Goal: Task Accomplishment & Management: Use online tool/utility

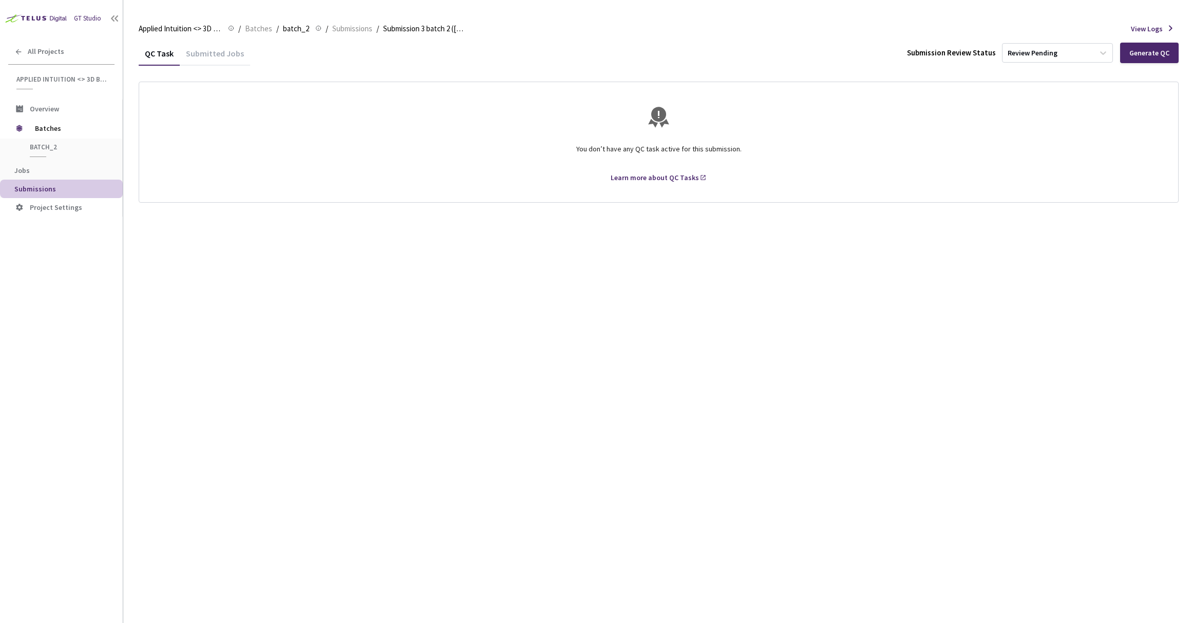
click at [214, 52] on div "Submitted Jobs" at bounding box center [215, 56] width 70 height 17
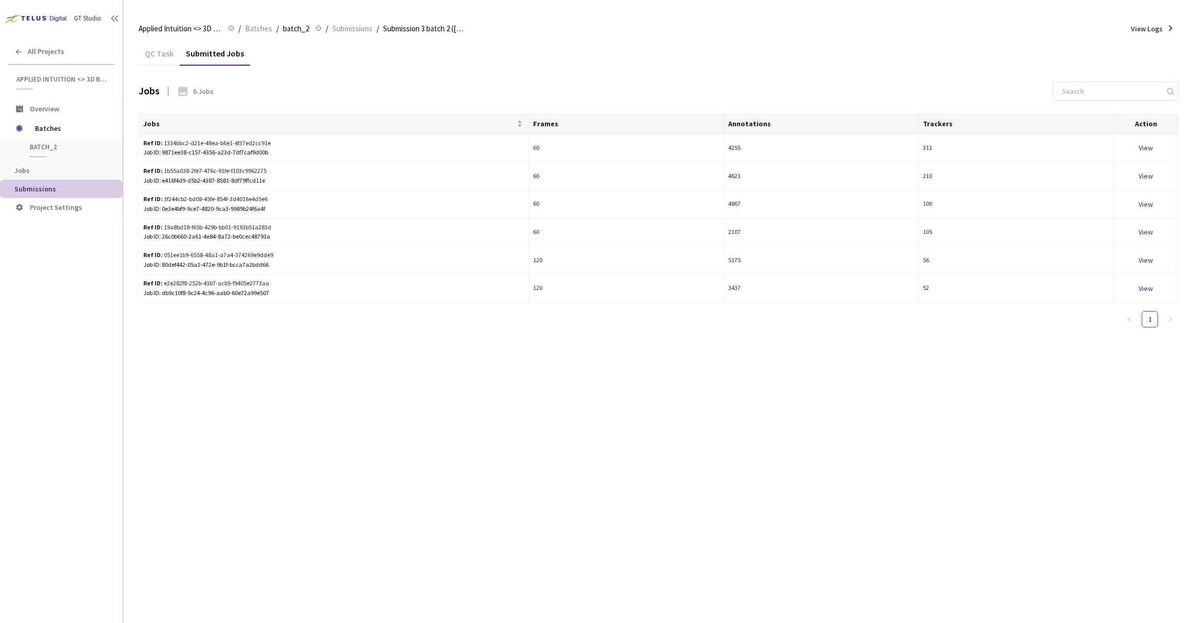
click at [157, 52] on div "QC Task" at bounding box center [159, 56] width 41 height 17
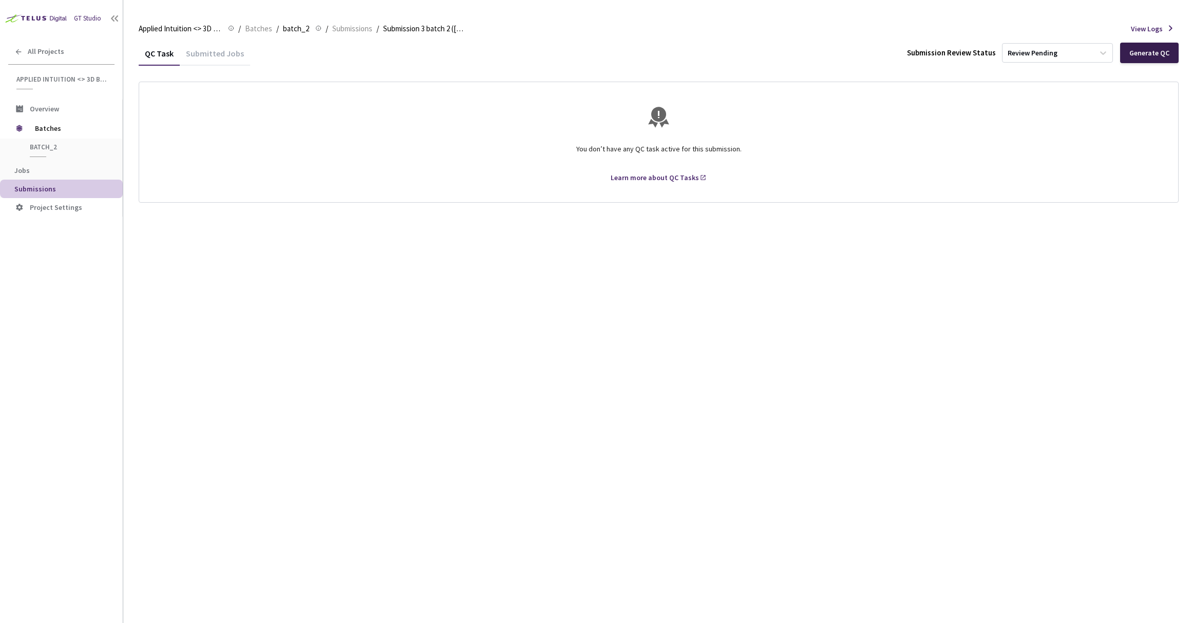
click at [1138, 51] on div "Generate QC" at bounding box center [1149, 53] width 40 height 8
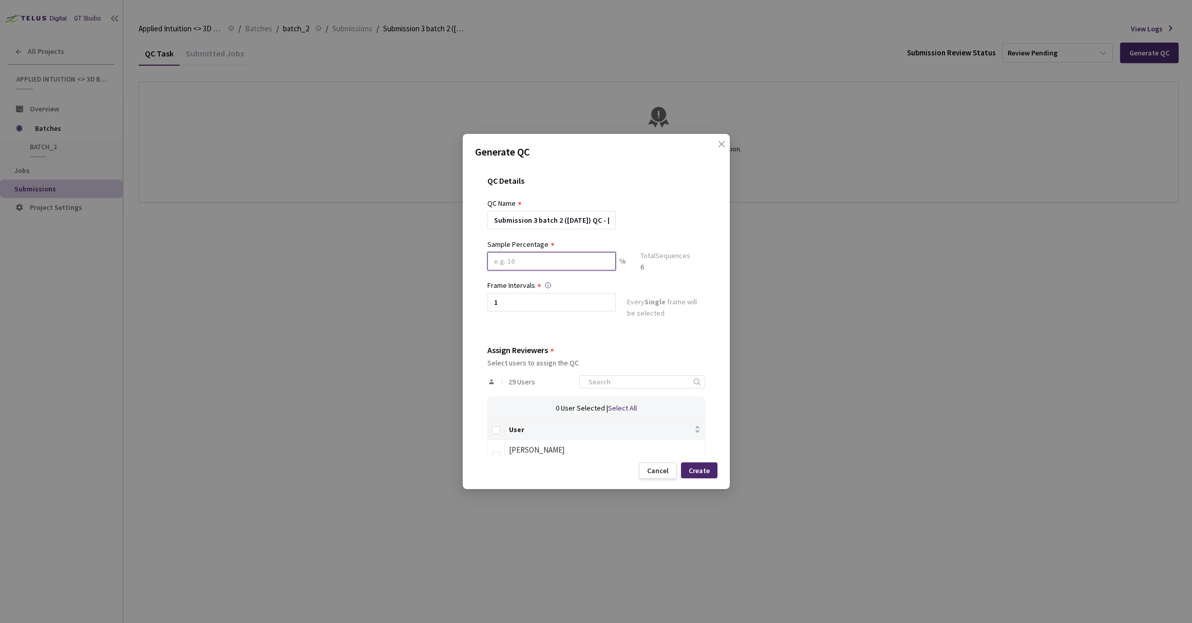
click at [561, 263] on input at bounding box center [551, 261] width 128 height 18
click at [539, 263] on input "10" at bounding box center [551, 261] width 128 height 18
type input "10"
click at [697, 298] on div "QC Details QC Name Submission 3 batch 2 ([DATE]) QC - [DATE] Sample Percentage …" at bounding box center [596, 310] width 242 height 293
click at [554, 309] on input "1" at bounding box center [551, 306] width 128 height 18
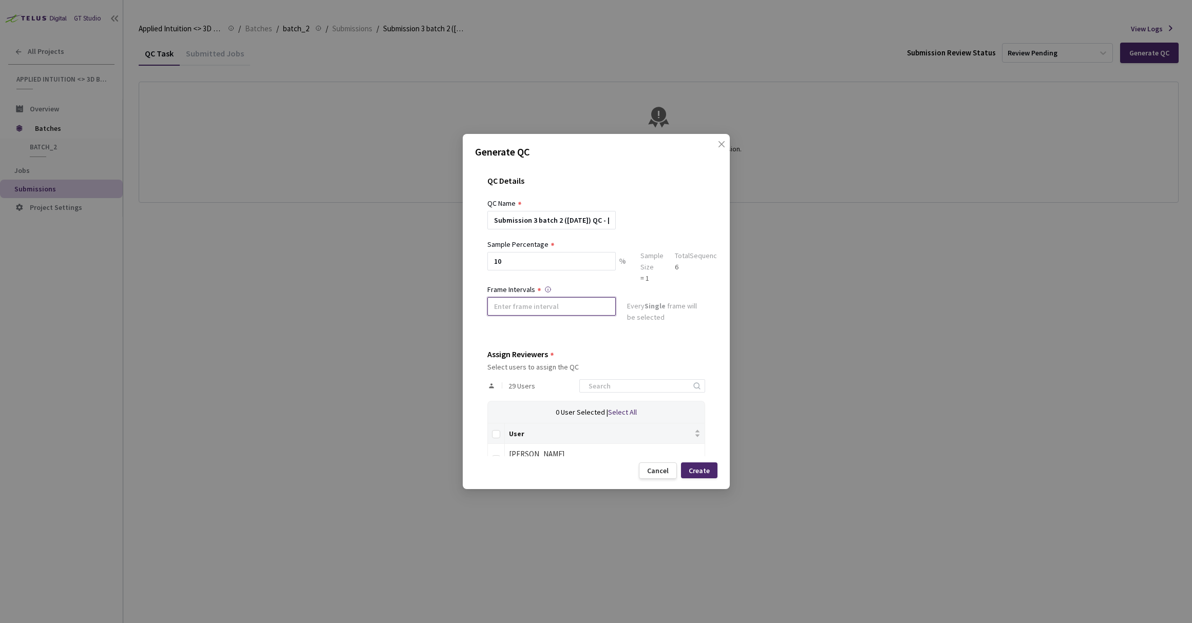
type input "4"
type input "3"
type input "4"
click at [611, 290] on div "Frame Intervals Since it is a sequence based project, it's better to scale down…" at bounding box center [551, 289] width 128 height 11
click at [561, 262] on input "10" at bounding box center [551, 261] width 128 height 18
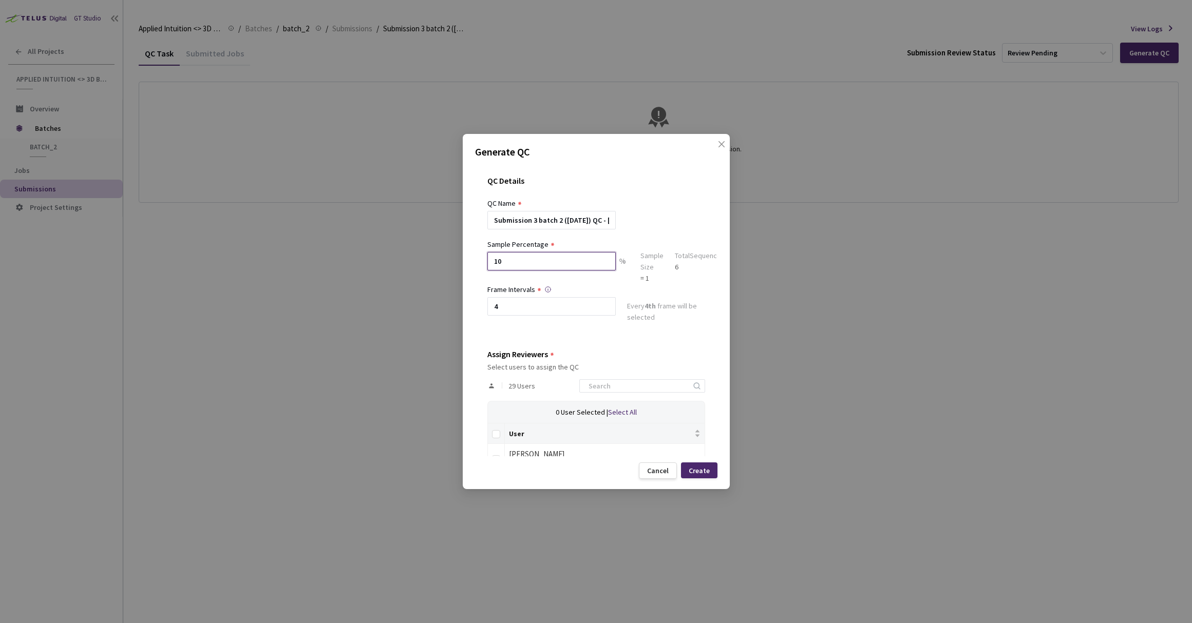
type input "1"
click at [665, 286] on div "Frame Intervals Since it is a sequence based project, it's better to scale down…" at bounding box center [596, 304] width 218 height 41
click at [528, 259] on input "100" at bounding box center [551, 261] width 128 height 18
type input "1"
type input "2"
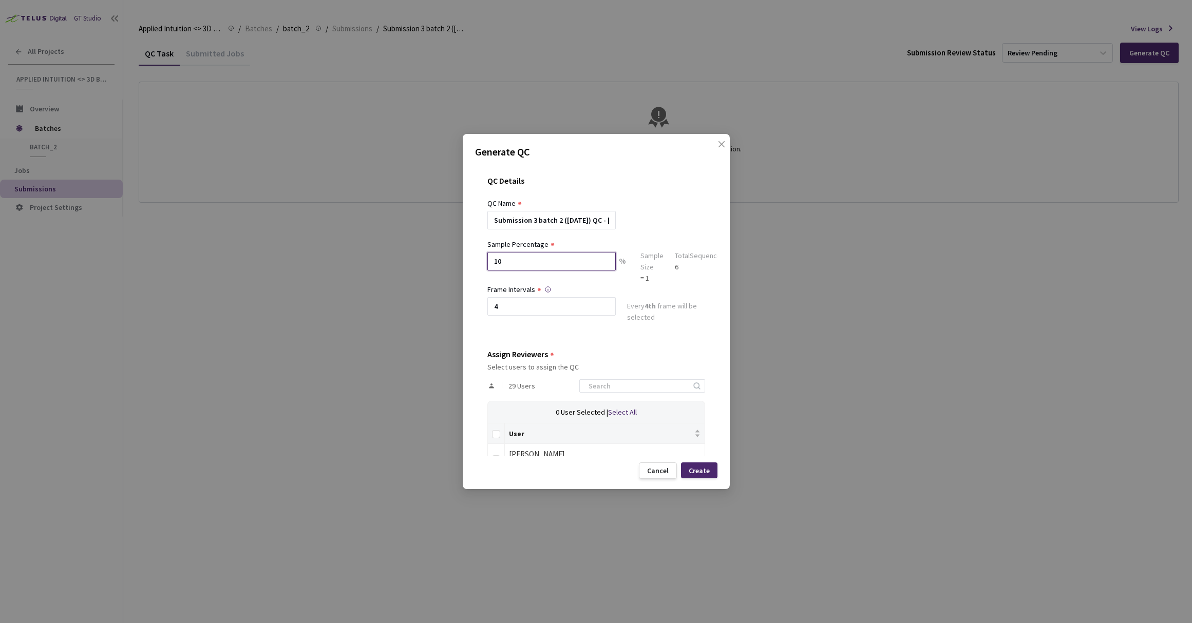
type input "1"
type input "5"
type input "100"
click at [667, 282] on div "Sample Percentage 100 % Sample Size = 6 Total Sequences 6" at bounding box center [605, 261] width 237 height 45
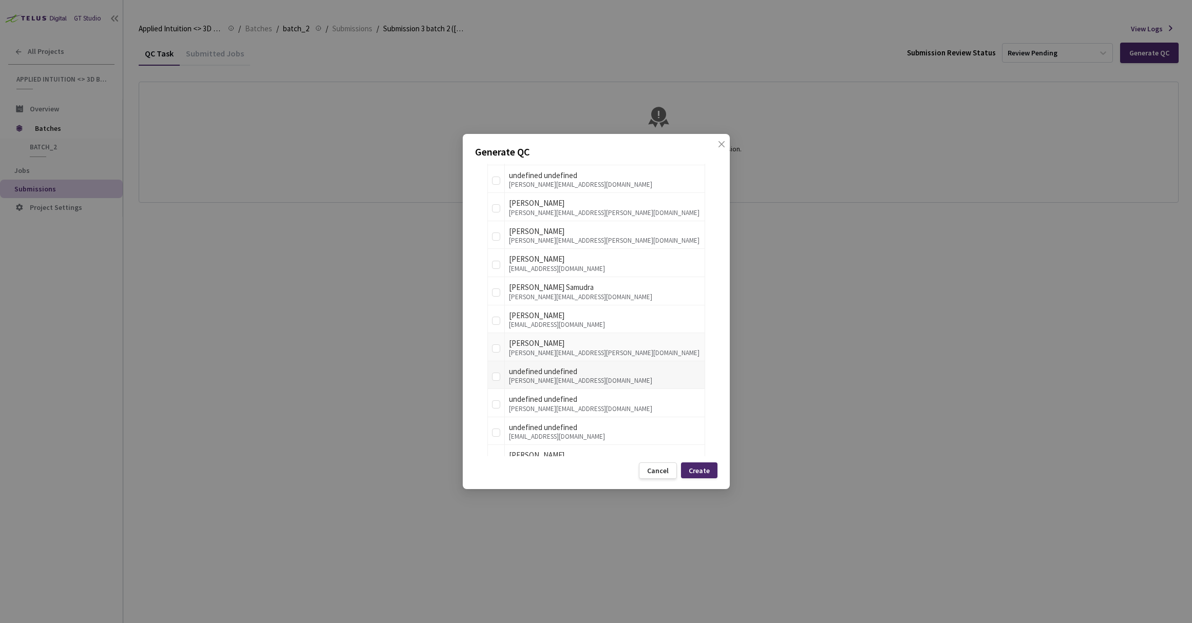
scroll to position [616, 0]
click at [557, 431] on div "undefined undefined" at bounding box center [605, 427] width 192 height 12
click at [496, 431] on input "checkbox" at bounding box center [496, 432] width 8 height 8
checkbox input "true"
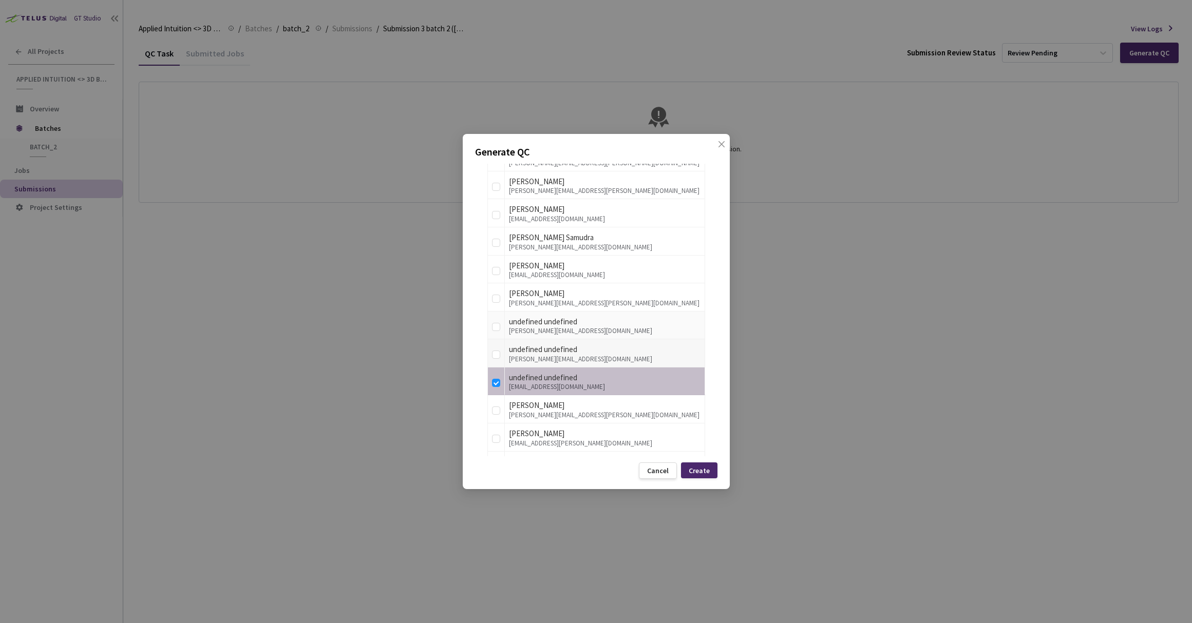
scroll to position [666, 0]
click at [703, 477] on div "Create" at bounding box center [699, 471] width 36 height 16
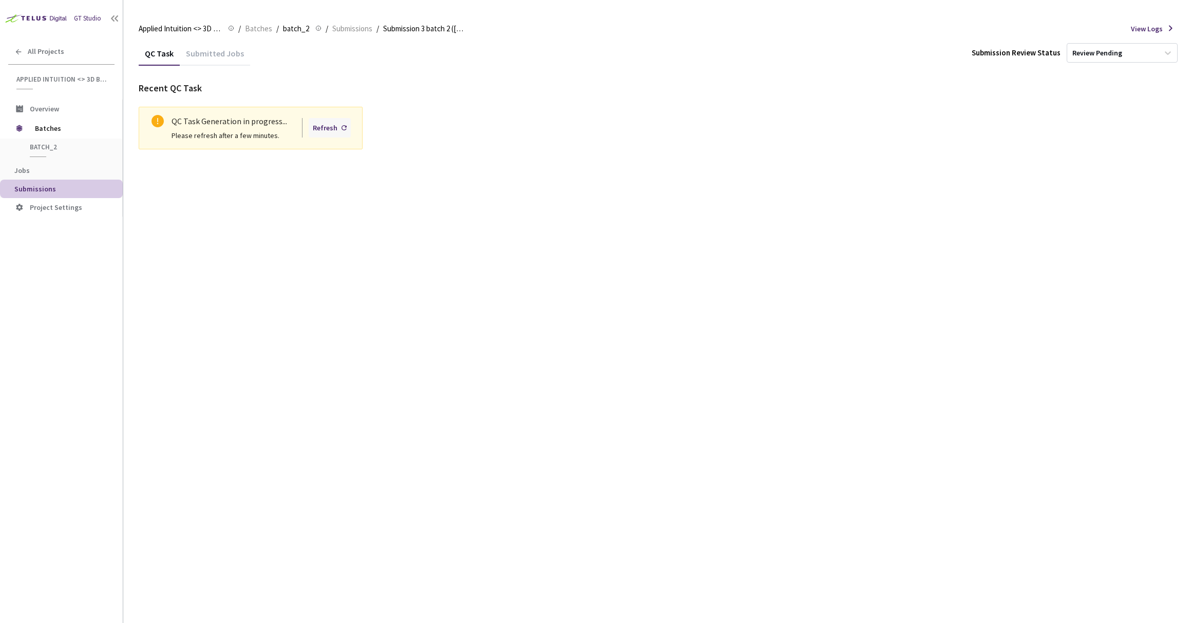
click at [328, 128] on div "Refresh" at bounding box center [325, 127] width 25 height 11
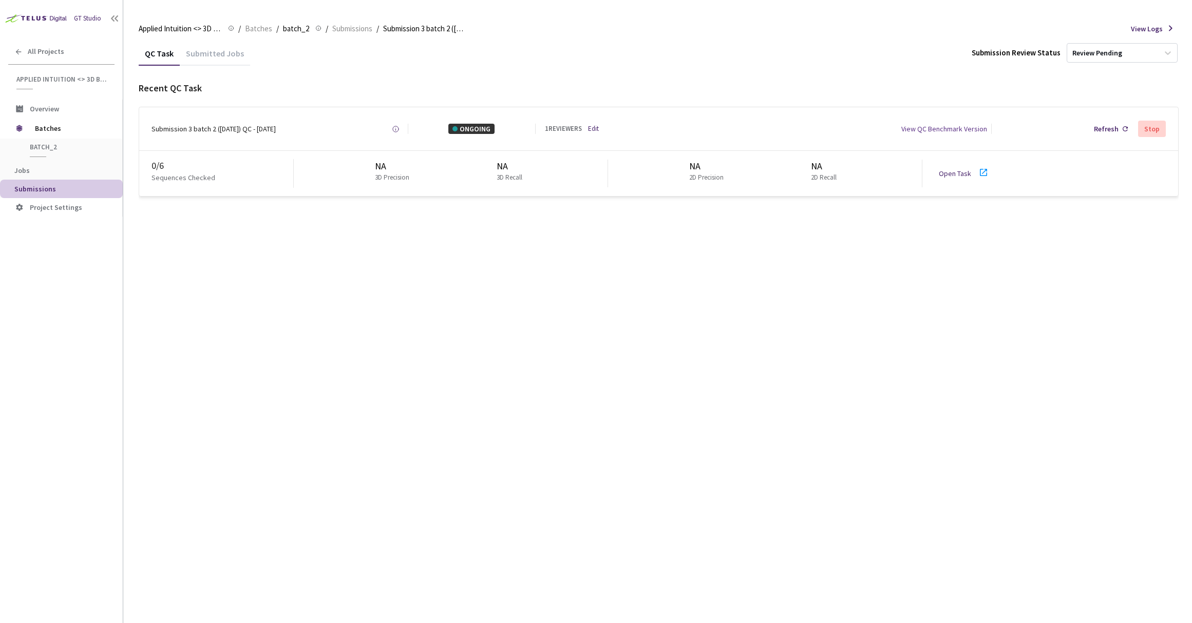
click at [960, 173] on link "Open Task" at bounding box center [955, 173] width 32 height 9
